Goal: Information Seeking & Learning: Learn about a topic

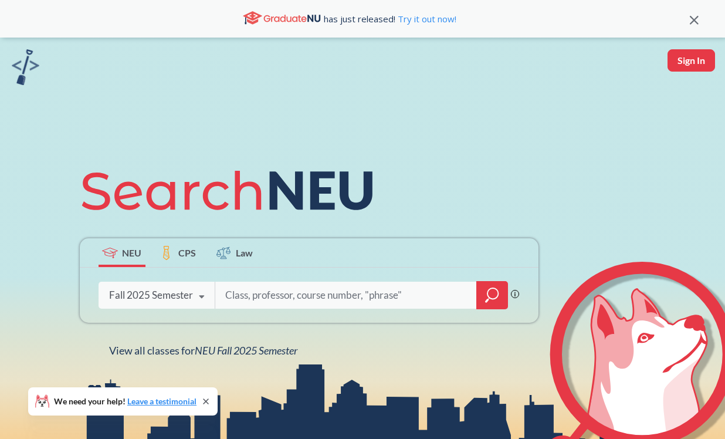
click at [302, 289] on input "search" at bounding box center [346, 295] width 244 height 25
click at [194, 299] on icon at bounding box center [202, 297] width 22 height 33
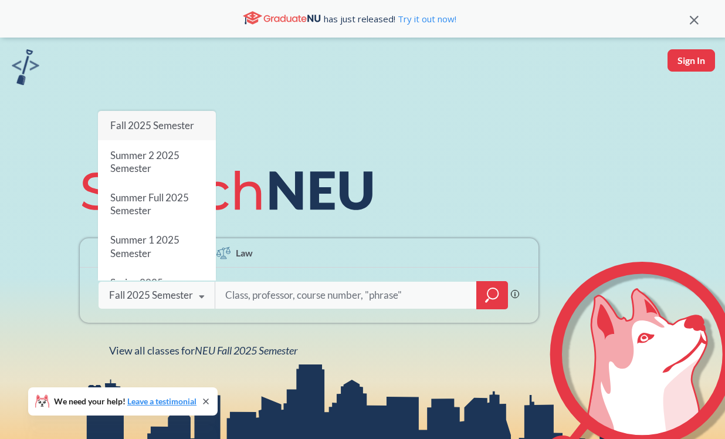
click at [194, 299] on icon at bounding box center [202, 297] width 22 height 33
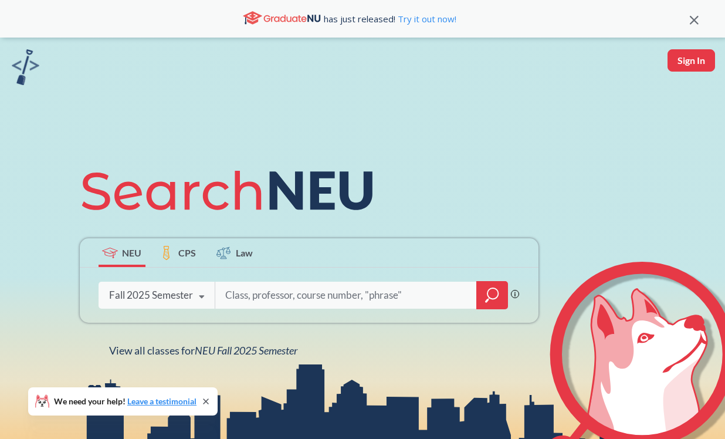
click at [328, 298] on input "search" at bounding box center [346, 295] width 244 height 25
click at [491, 292] on icon "magnifying glass" at bounding box center [492, 295] width 14 height 16
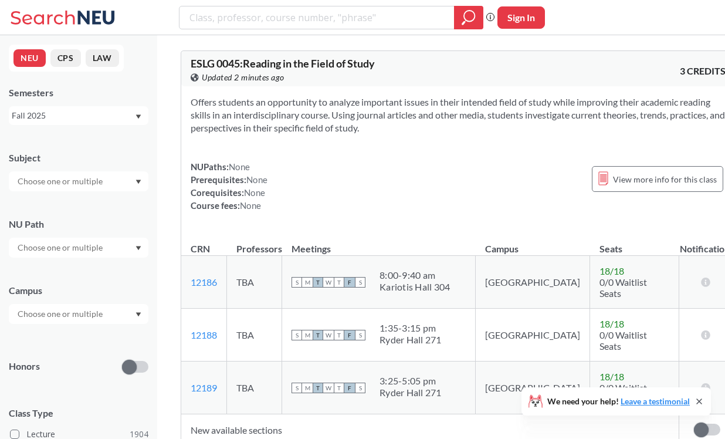
click at [131, 180] on div at bounding box center [79, 181] width 140 height 20
click at [116, 208] on div "CS ( 115 )" at bounding box center [81, 201] width 133 height 13
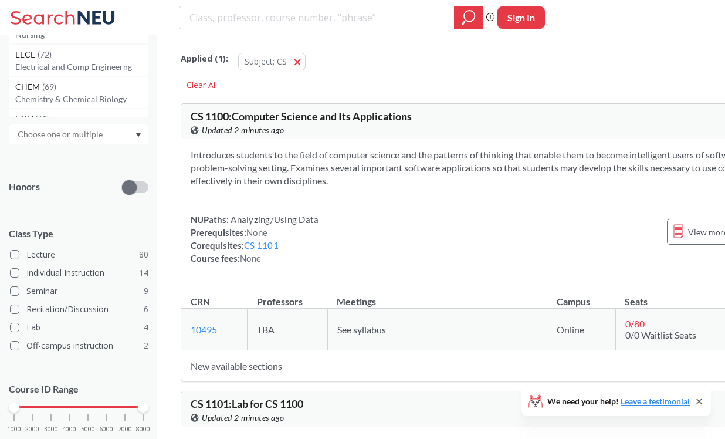
click at [119, 136] on div at bounding box center [79, 134] width 140 height 20
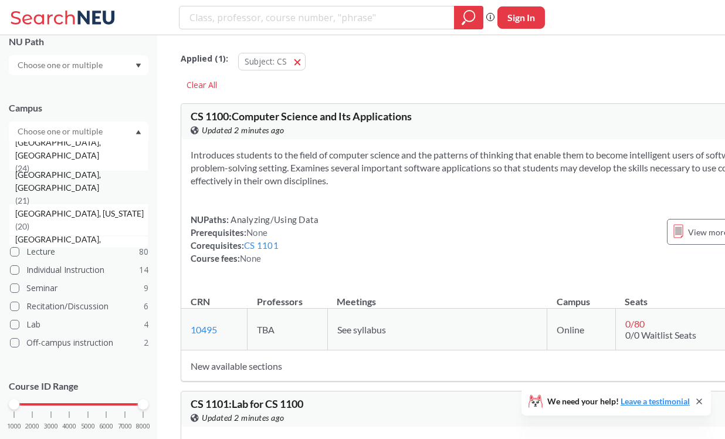
scroll to position [97, 0]
click at [106, 188] on div "[GEOGRAPHIC_DATA], [GEOGRAPHIC_DATA] ( 21 )" at bounding box center [81, 189] width 133 height 39
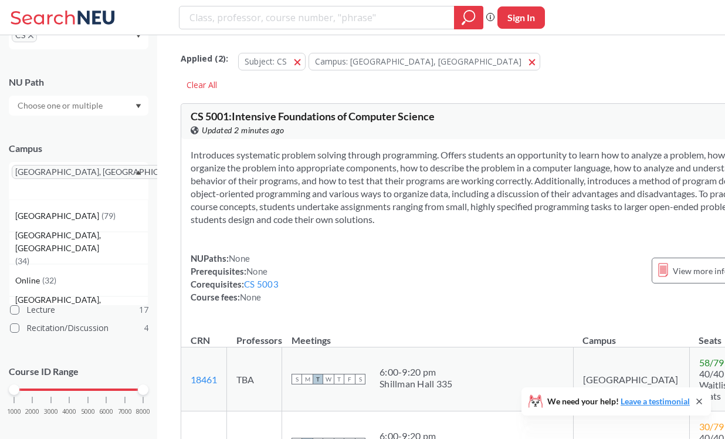
scroll to position [146, 0]
drag, startPoint x: 18, startPoint y: 373, endPoint x: 88, endPoint y: 374, distance: 70.4
click at [88, 385] on div at bounding box center [88, 390] width 11 height 11
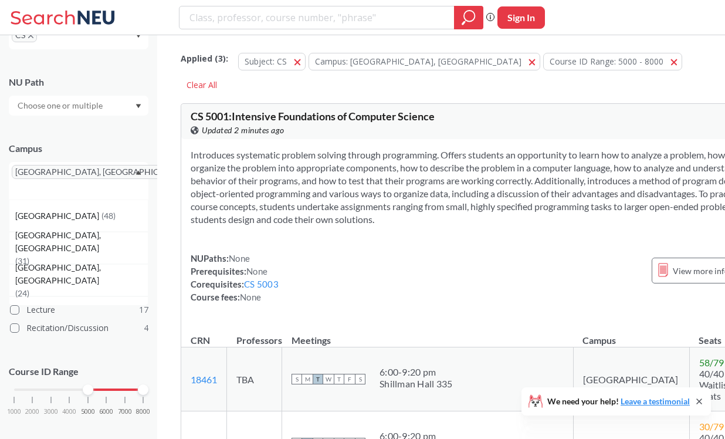
scroll to position [146, 0]
click at [141, 140] on div "Campus [GEOGRAPHIC_DATA], [GEOGRAPHIC_DATA] [GEOGRAPHIC_DATA] ( 48 ) [GEOGRAPHI…" at bounding box center [79, 165] width 140 height 69
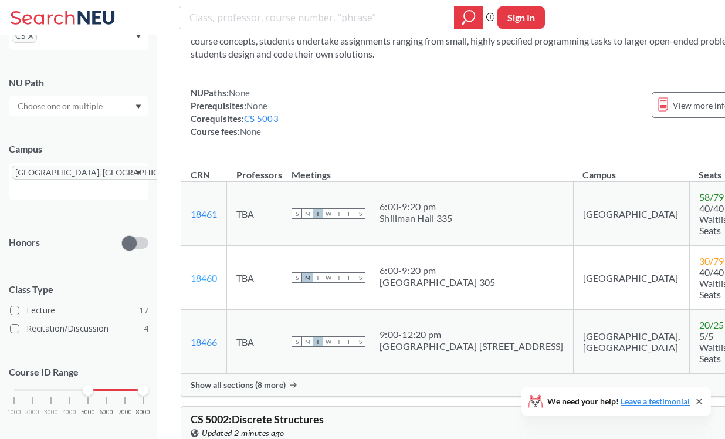
scroll to position [164, 0]
click at [207, 393] on div "Show all sections (8 more)" at bounding box center [488, 386] width 614 height 22
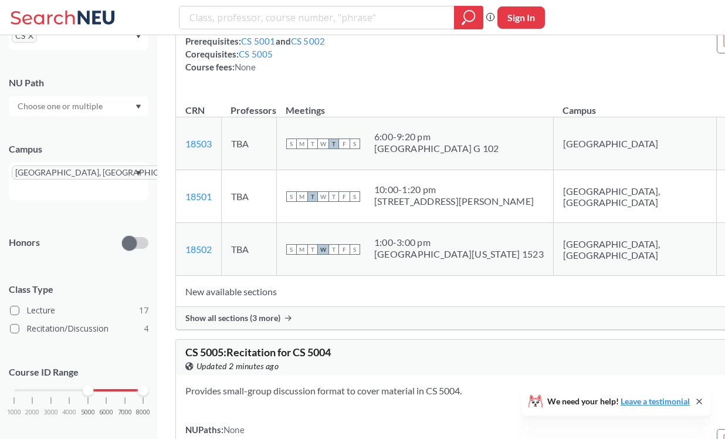
scroll to position [1952, 2]
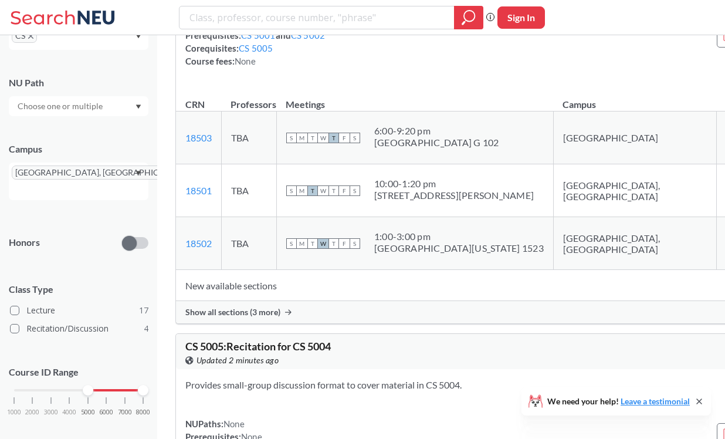
click at [215, 318] on span "Show all sections (3 more)" at bounding box center [232, 312] width 95 height 11
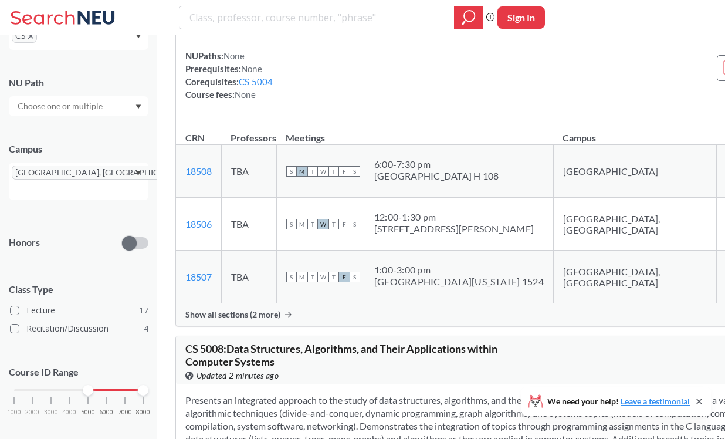
scroll to position [2548, 2]
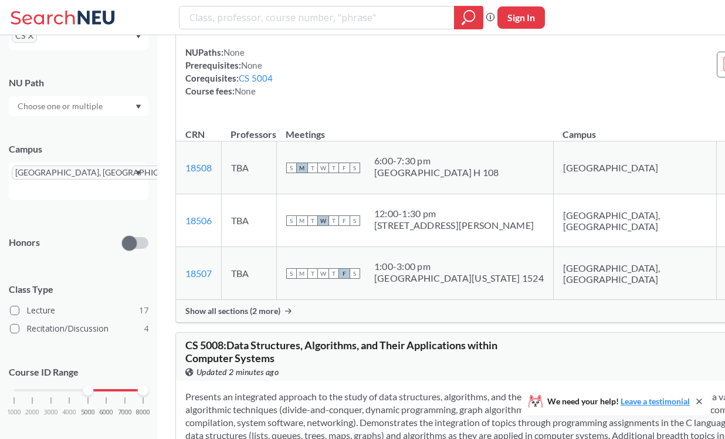
click at [229, 316] on span "Show all sections (2 more)" at bounding box center [232, 311] width 95 height 11
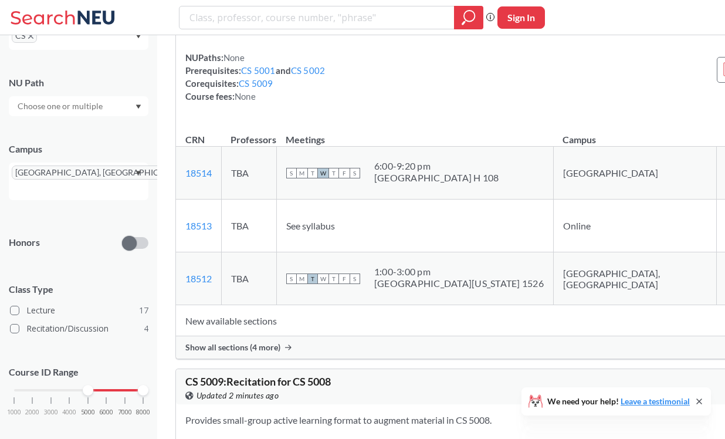
scroll to position [3144, 2]
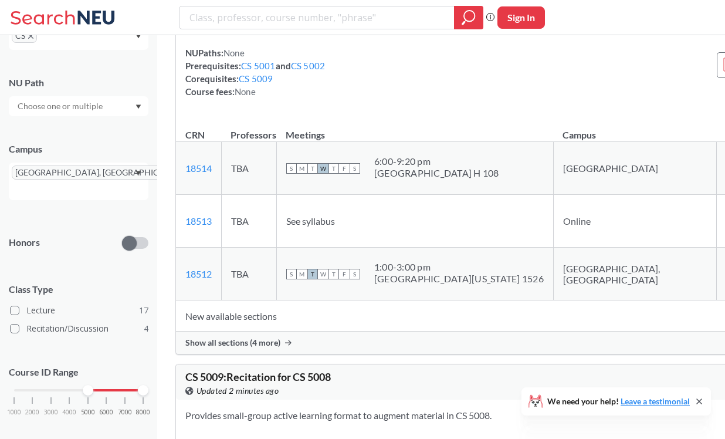
click at [253, 348] on span "Show all sections (4 more)" at bounding box center [232, 342] width 95 height 11
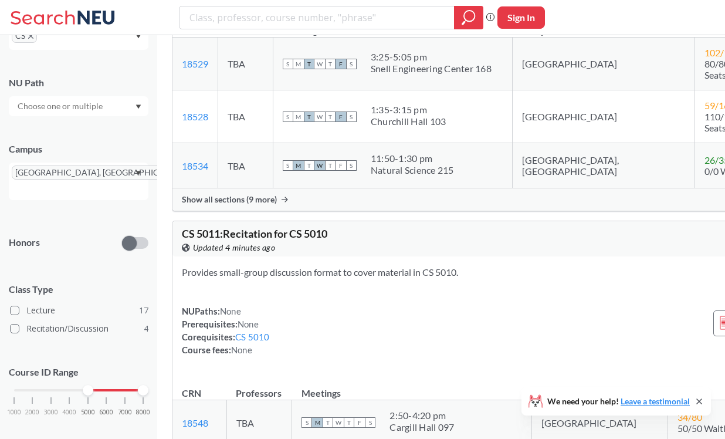
scroll to position [4401, 5]
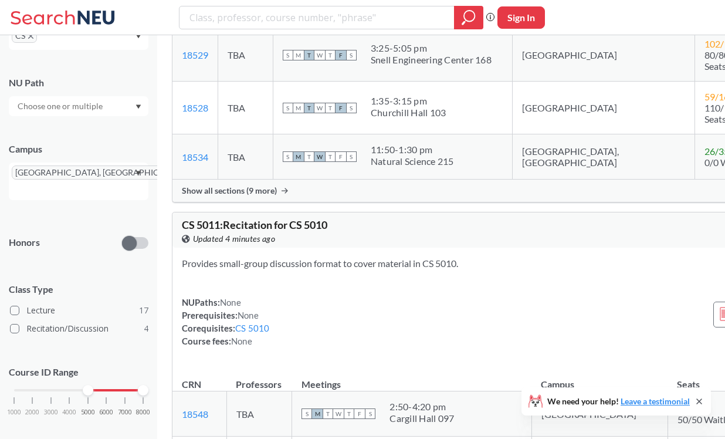
click at [277, 196] on span "Show all sections (9 more)" at bounding box center [229, 190] width 95 height 11
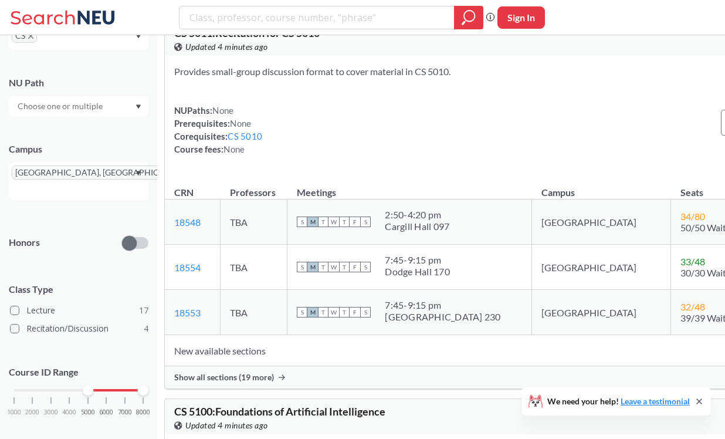
scroll to position [5221, 5]
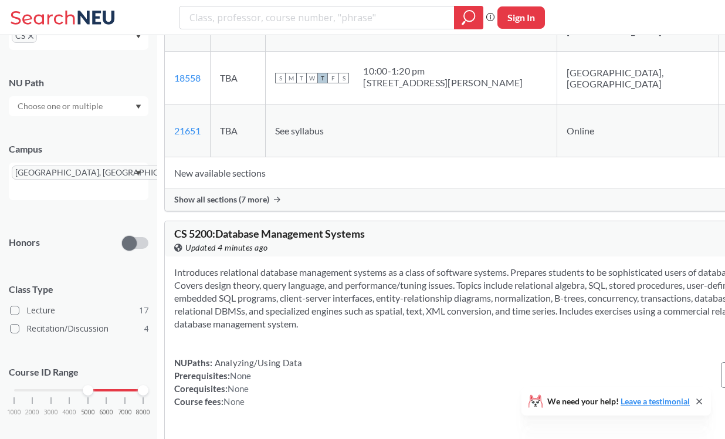
click at [269, 205] on span "Show all sections (7 more)" at bounding box center [221, 199] width 95 height 11
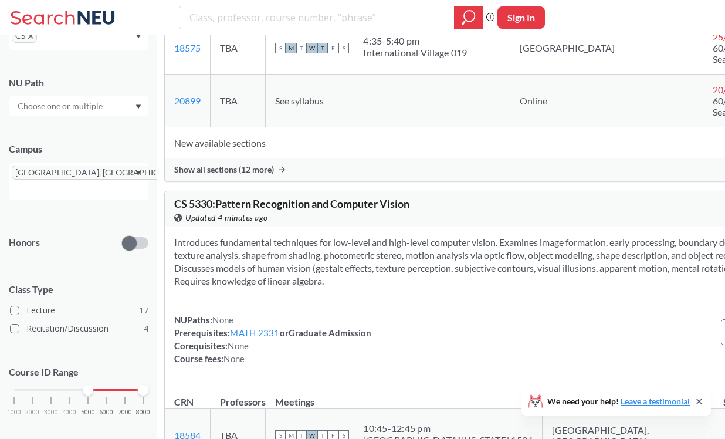
scroll to position [6786, 5]
click at [274, 175] on span "Show all sections (12 more)" at bounding box center [224, 170] width 100 height 11
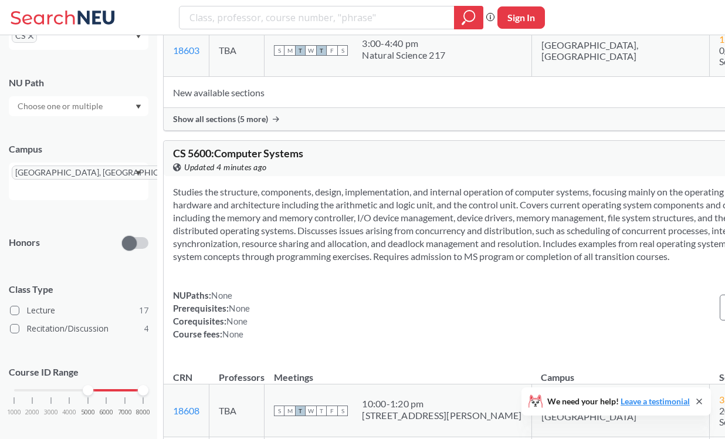
scroll to position [9018, 6]
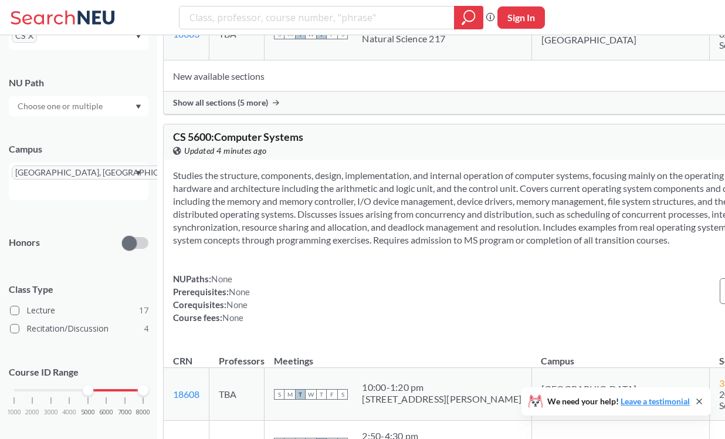
click at [266, 108] on span "Show all sections (5 more)" at bounding box center [220, 102] width 95 height 11
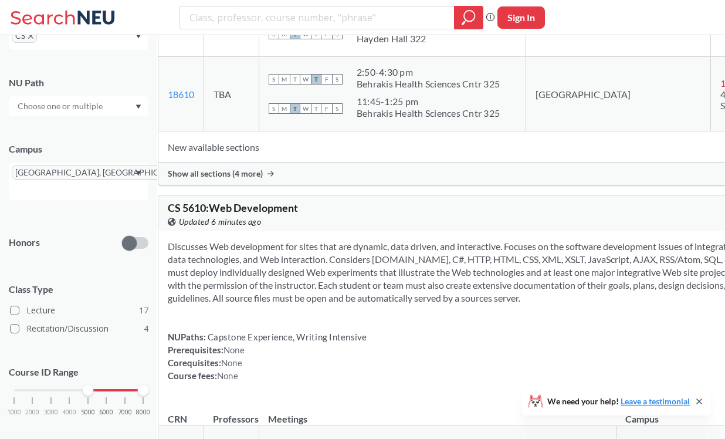
scroll to position [9827, 6]
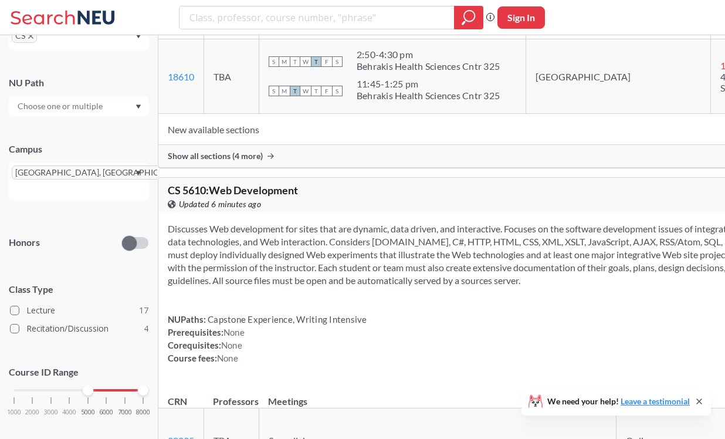
click at [262, 161] on span "Show all sections (4 more)" at bounding box center [215, 156] width 95 height 11
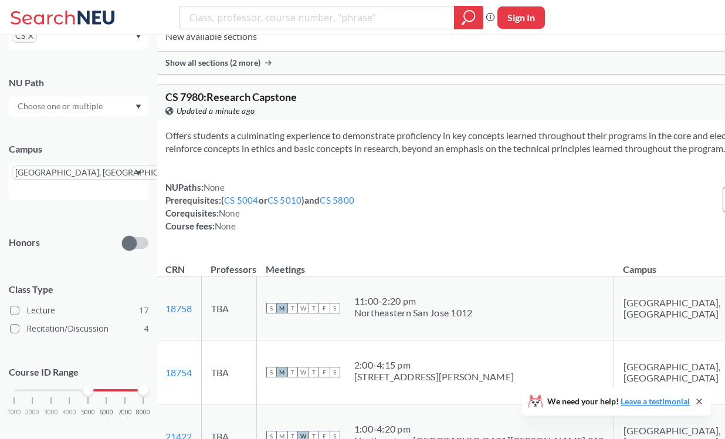
scroll to position [12379, 9]
click at [261, 67] on span "Show all sections (2 more)" at bounding box center [213, 61] width 95 height 11
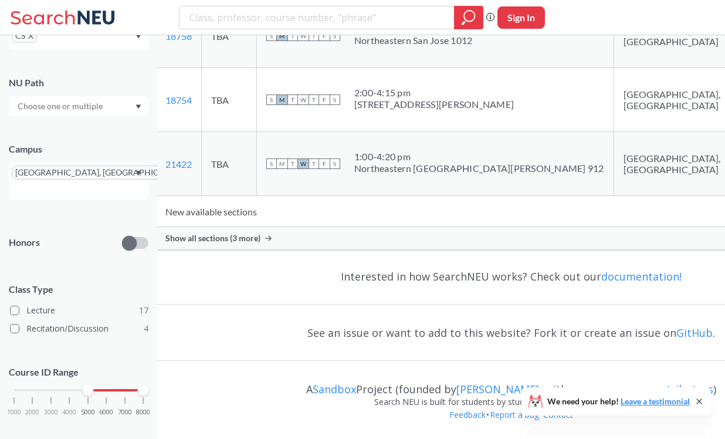
scroll to position [13010, 9]
click at [261, 244] on span "Show all sections (3 more)" at bounding box center [213, 238] width 95 height 11
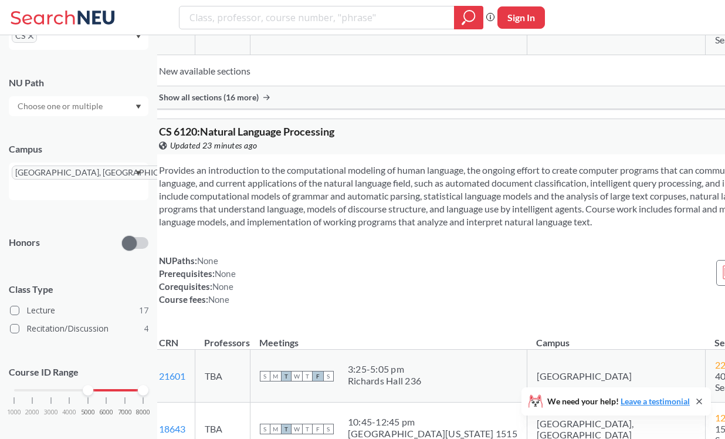
scroll to position [11214, 15]
